Goal: Navigation & Orientation: Understand site structure

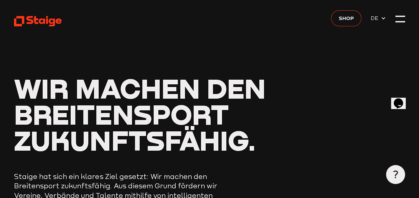
click at [35, 21] on use at bounding box center [38, 21] width 48 height 10
click at [43, 20] on use at bounding box center [38, 21] width 48 height 10
click at [399, 20] on div at bounding box center [399, 18] width 9 height 9
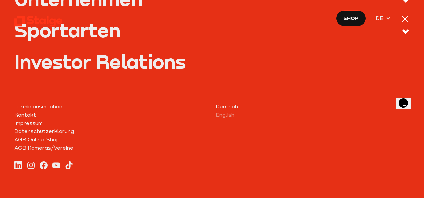
scroll to position [345, 0]
